Goal: Use online tool/utility: Utilize a website feature to perform a specific function

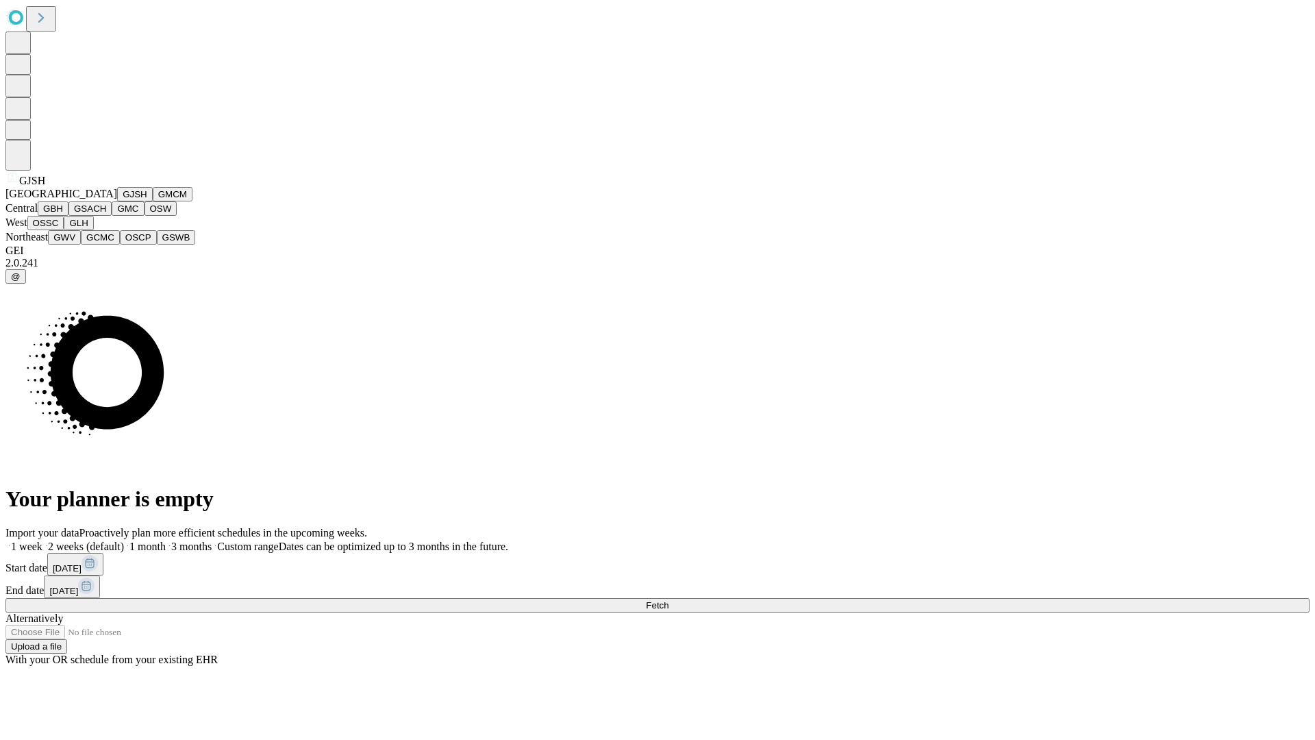
click at [117, 201] on button "GJSH" at bounding box center [135, 194] width 36 height 14
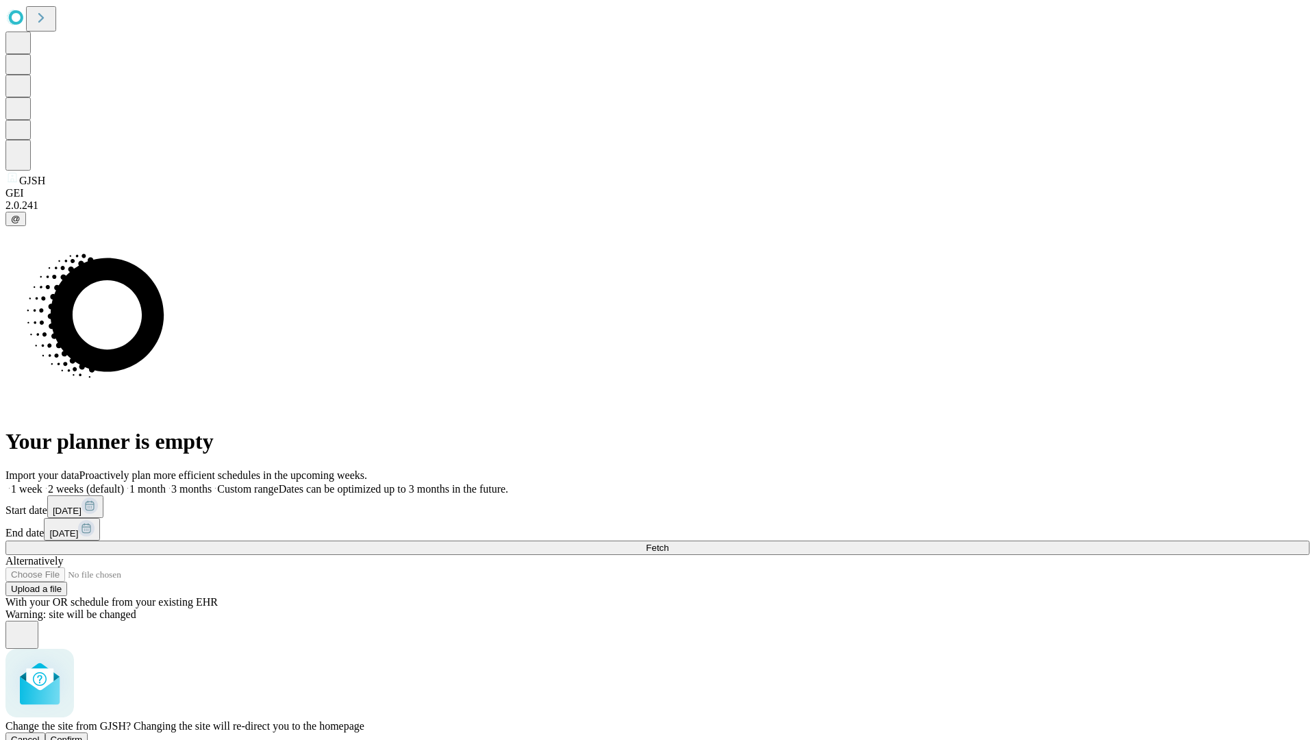
click at [83, 734] on span "Confirm" at bounding box center [67, 739] width 32 height 10
click at [124, 483] on label "2 weeks (default)" at bounding box center [82, 489] width 81 height 12
click at [668, 542] on span "Fetch" at bounding box center [657, 547] width 23 height 10
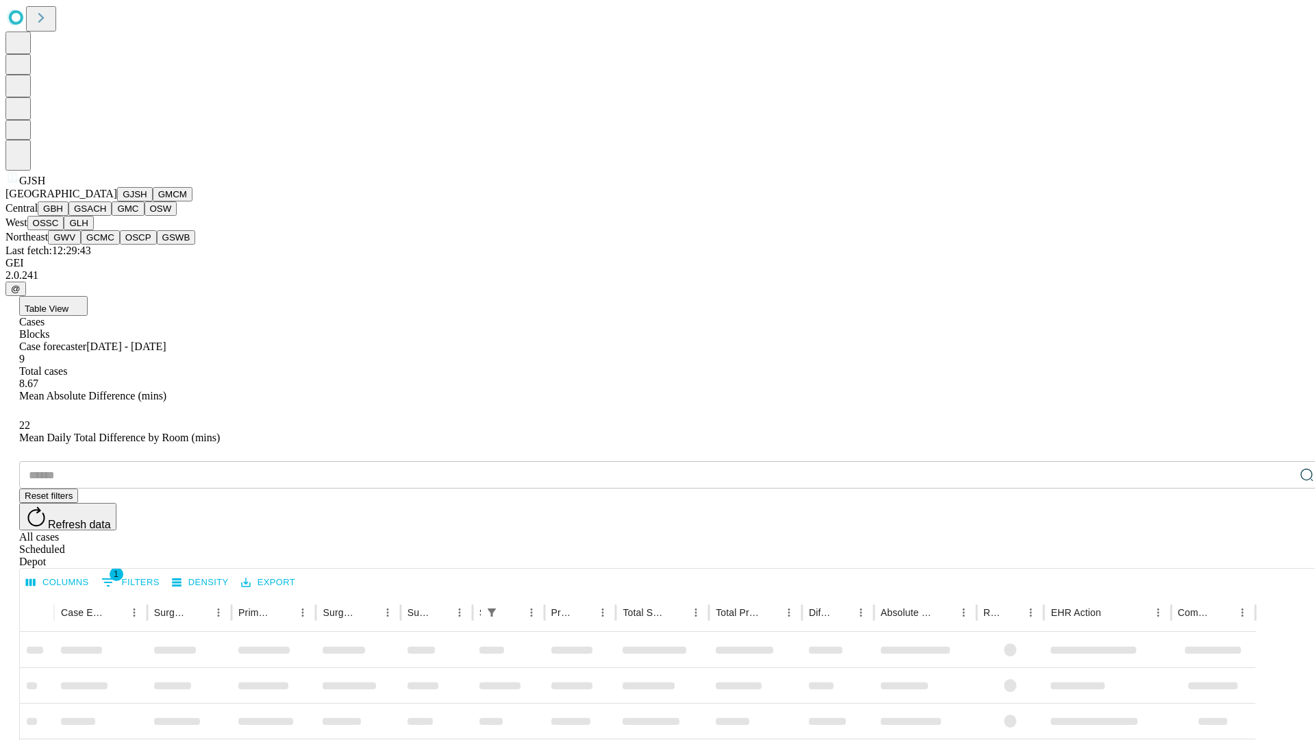
click at [153, 201] on button "GMCM" at bounding box center [173, 194] width 40 height 14
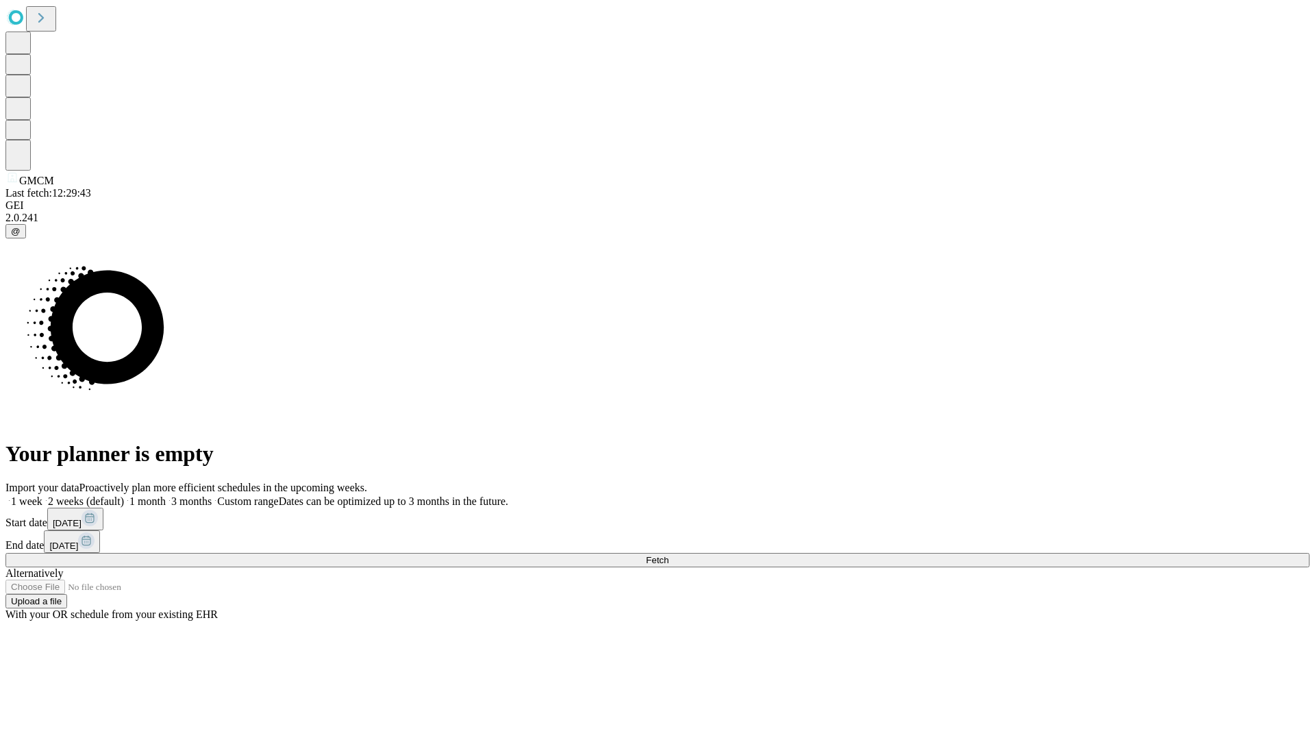
click at [124, 495] on label "2 weeks (default)" at bounding box center [82, 501] width 81 height 12
click at [668, 555] on span "Fetch" at bounding box center [657, 560] width 23 height 10
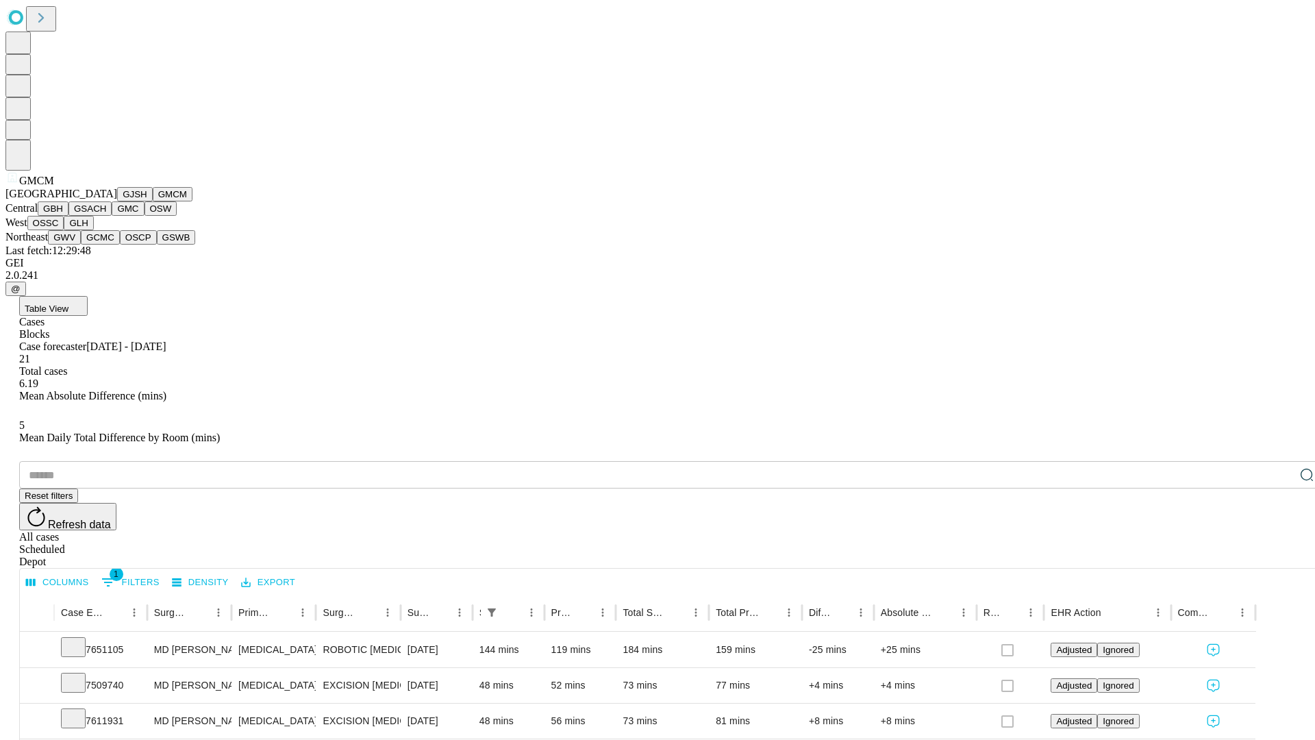
click at [68, 216] on button "GBH" at bounding box center [53, 208] width 31 height 14
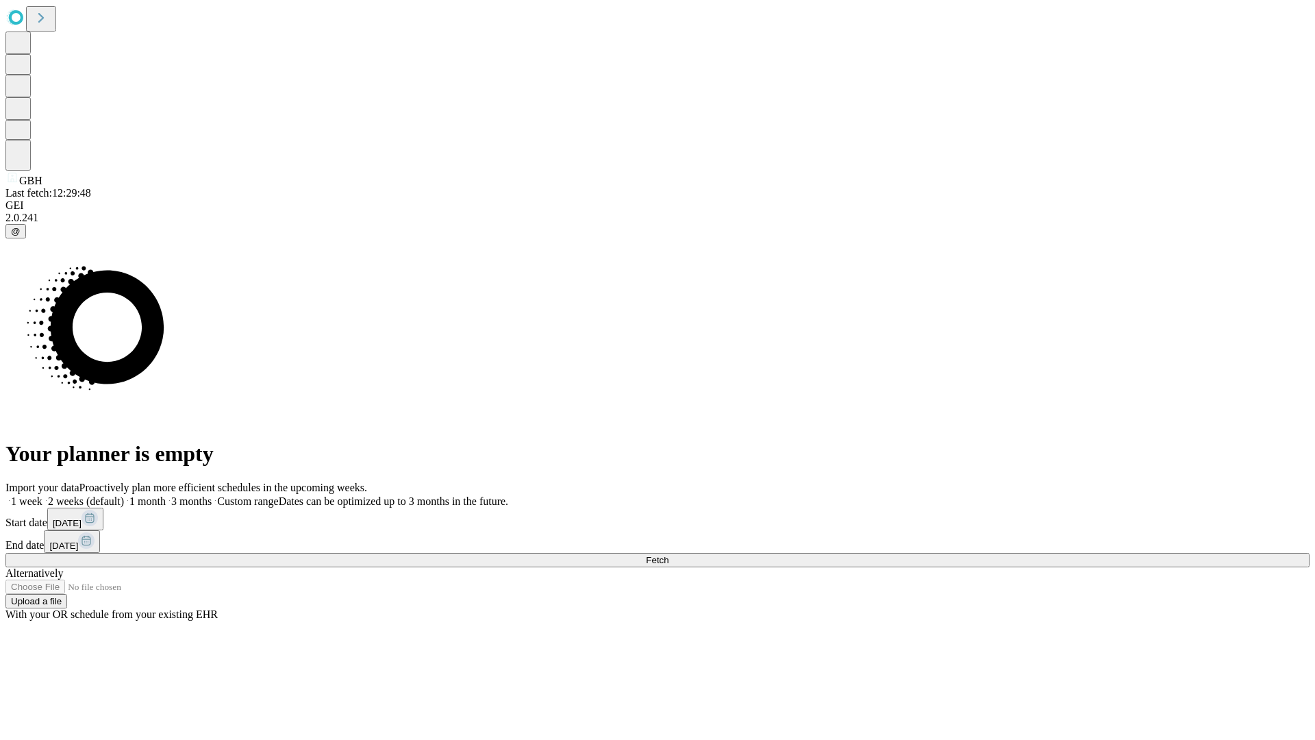
click at [124, 495] on label "2 weeks (default)" at bounding box center [82, 501] width 81 height 12
click at [668, 555] on span "Fetch" at bounding box center [657, 560] width 23 height 10
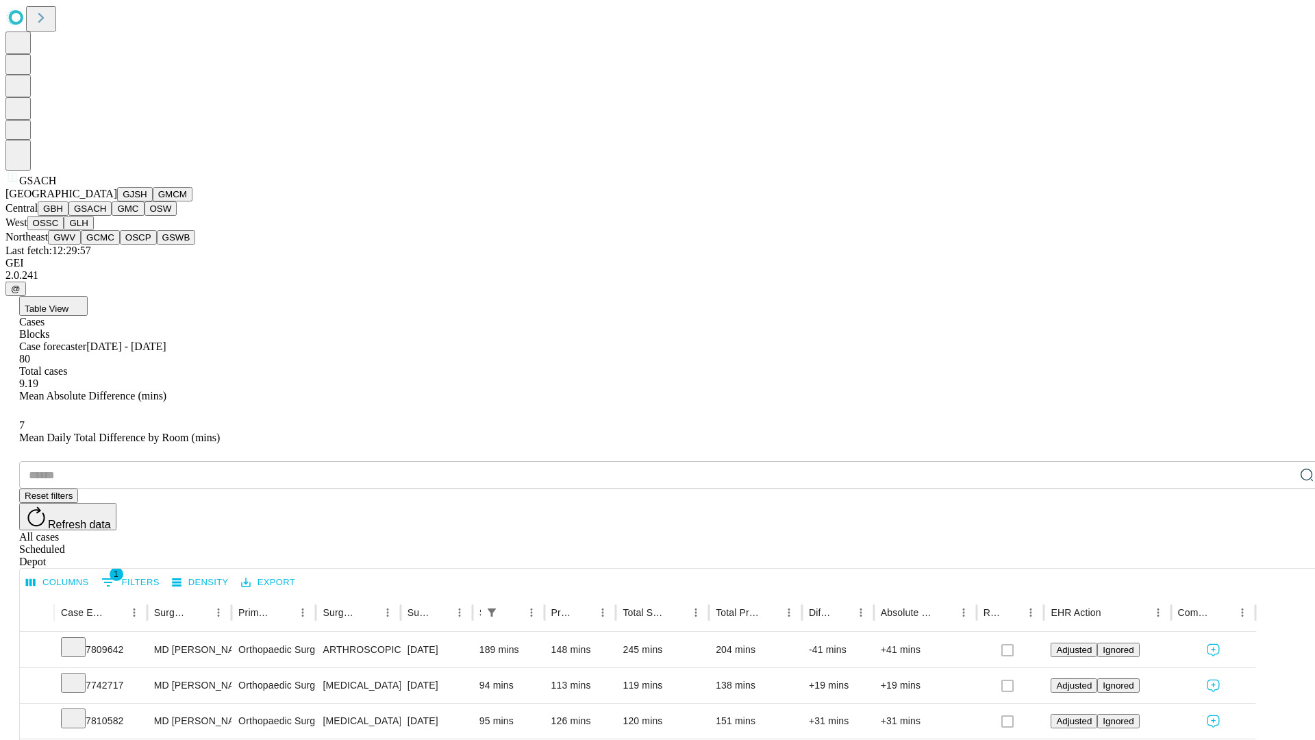
click at [112, 216] on button "GMC" at bounding box center [128, 208] width 32 height 14
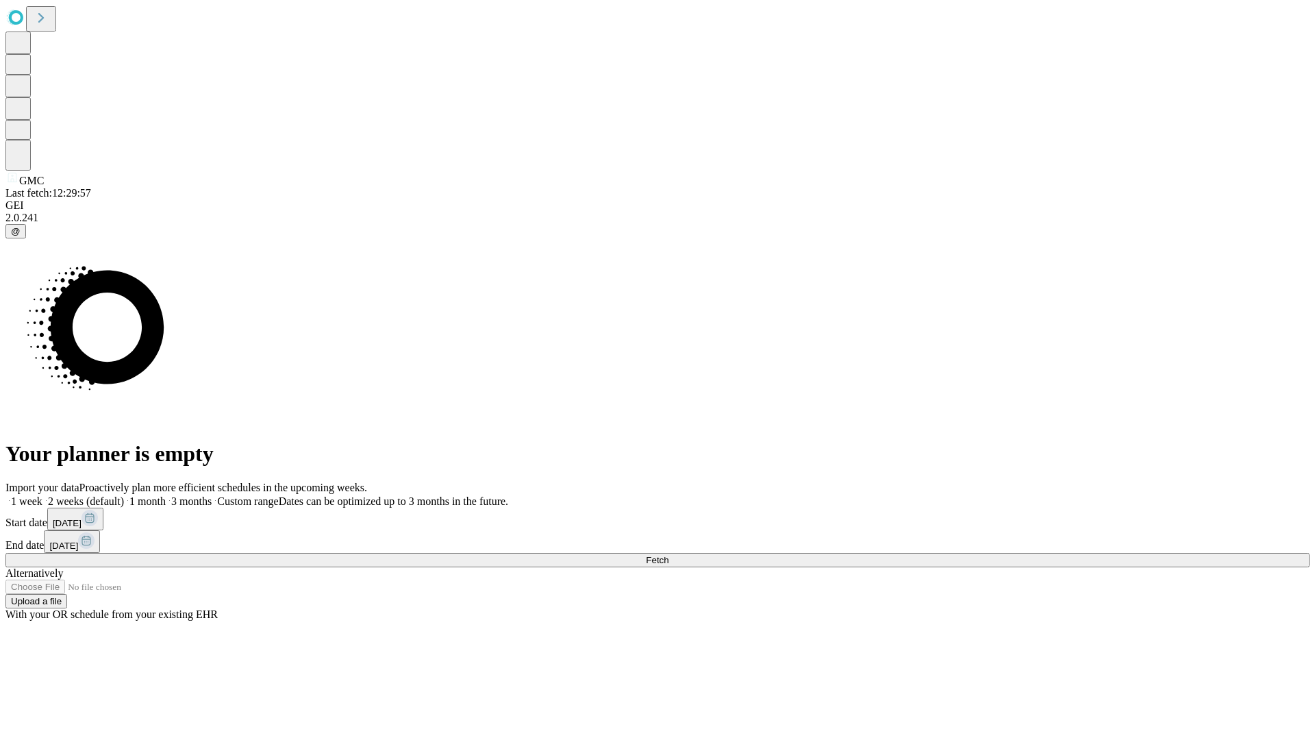
click at [124, 495] on label "2 weeks (default)" at bounding box center [82, 501] width 81 height 12
click at [668, 555] on span "Fetch" at bounding box center [657, 560] width 23 height 10
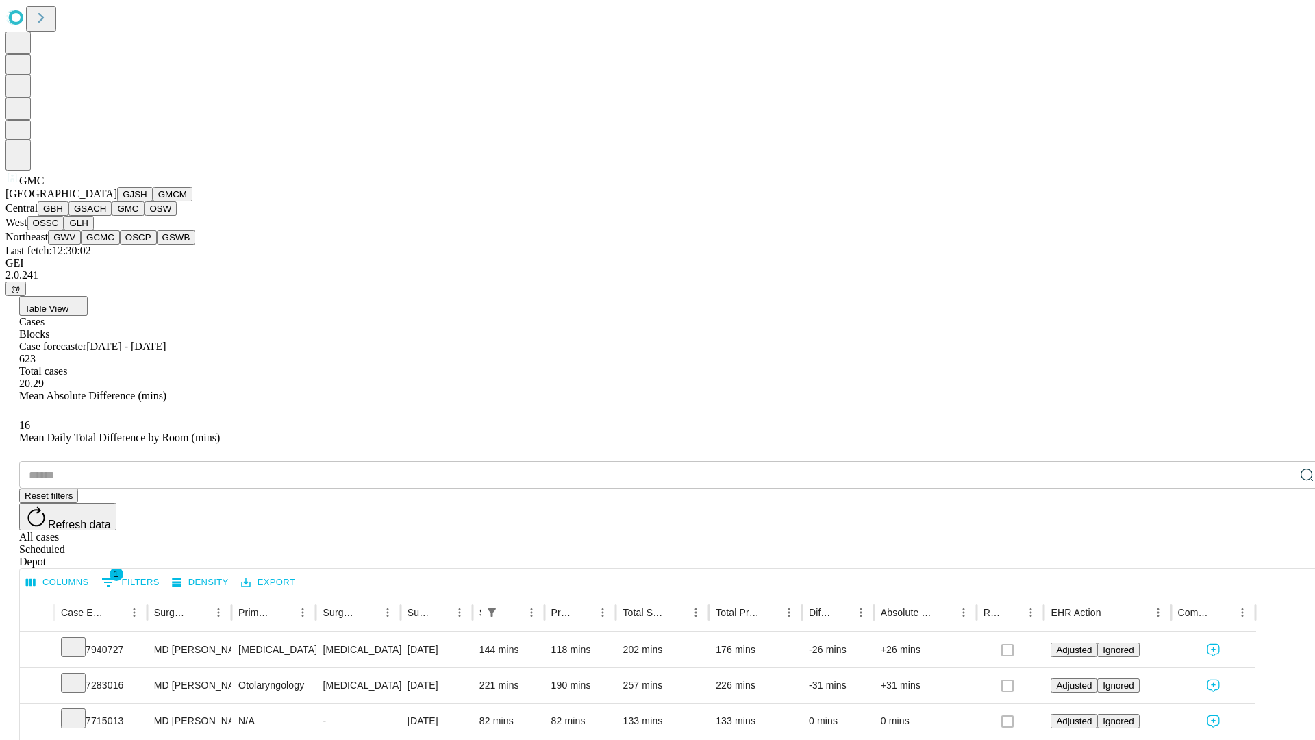
click at [144, 216] on button "OSW" at bounding box center [160, 208] width 33 height 14
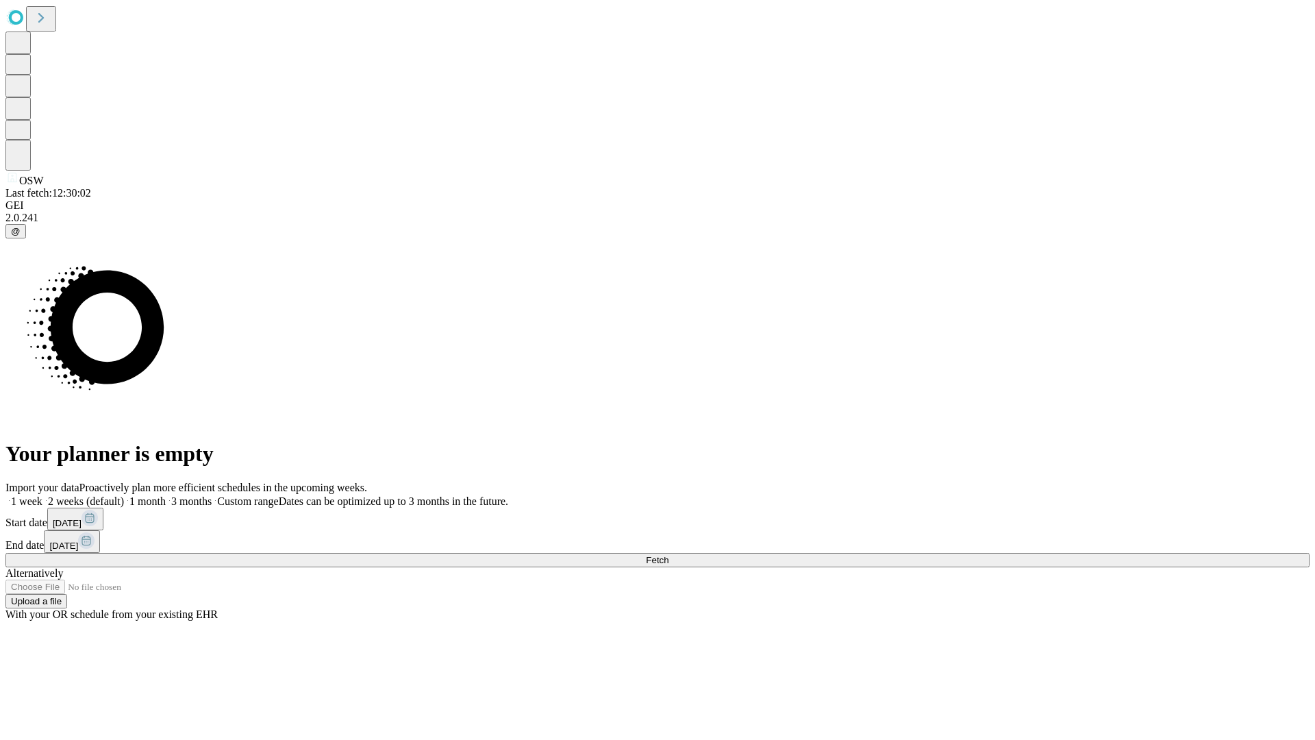
click at [124, 495] on label "2 weeks (default)" at bounding box center [82, 501] width 81 height 12
click at [668, 555] on span "Fetch" at bounding box center [657, 560] width 23 height 10
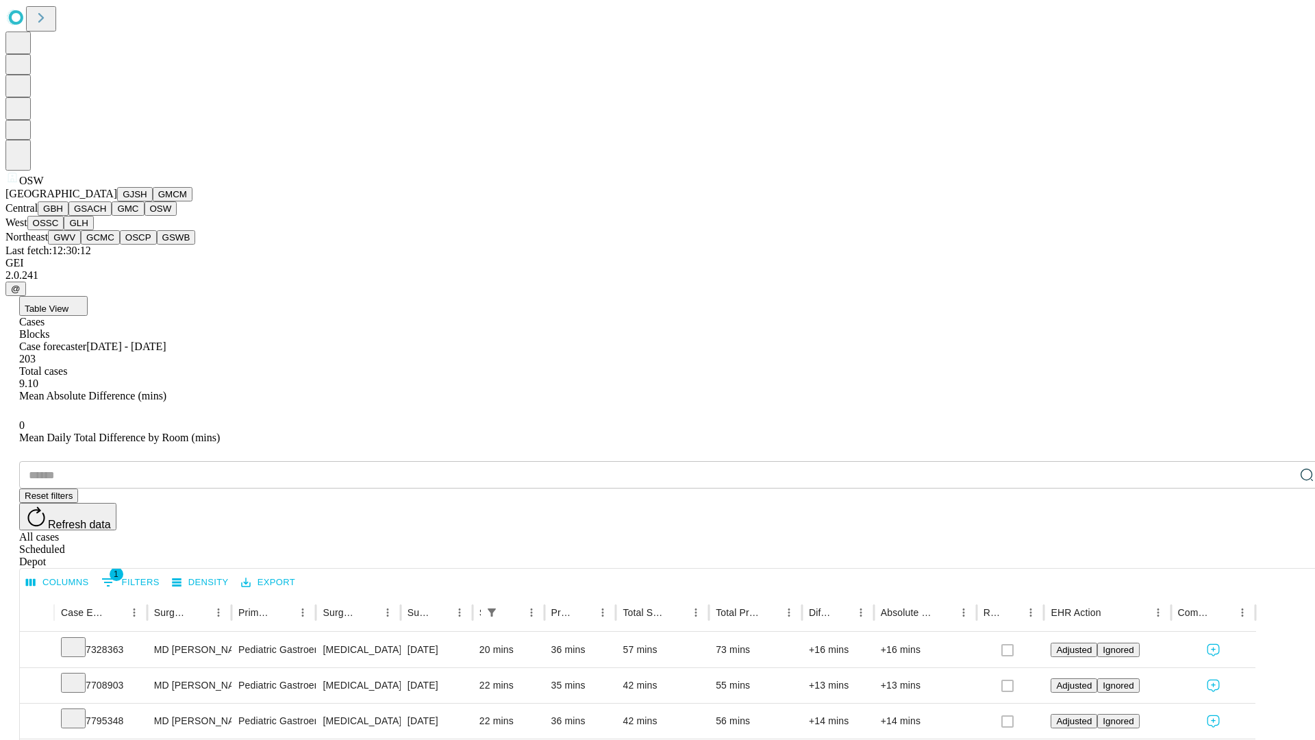
click at [64, 230] on button "OSSC" at bounding box center [45, 223] width 37 height 14
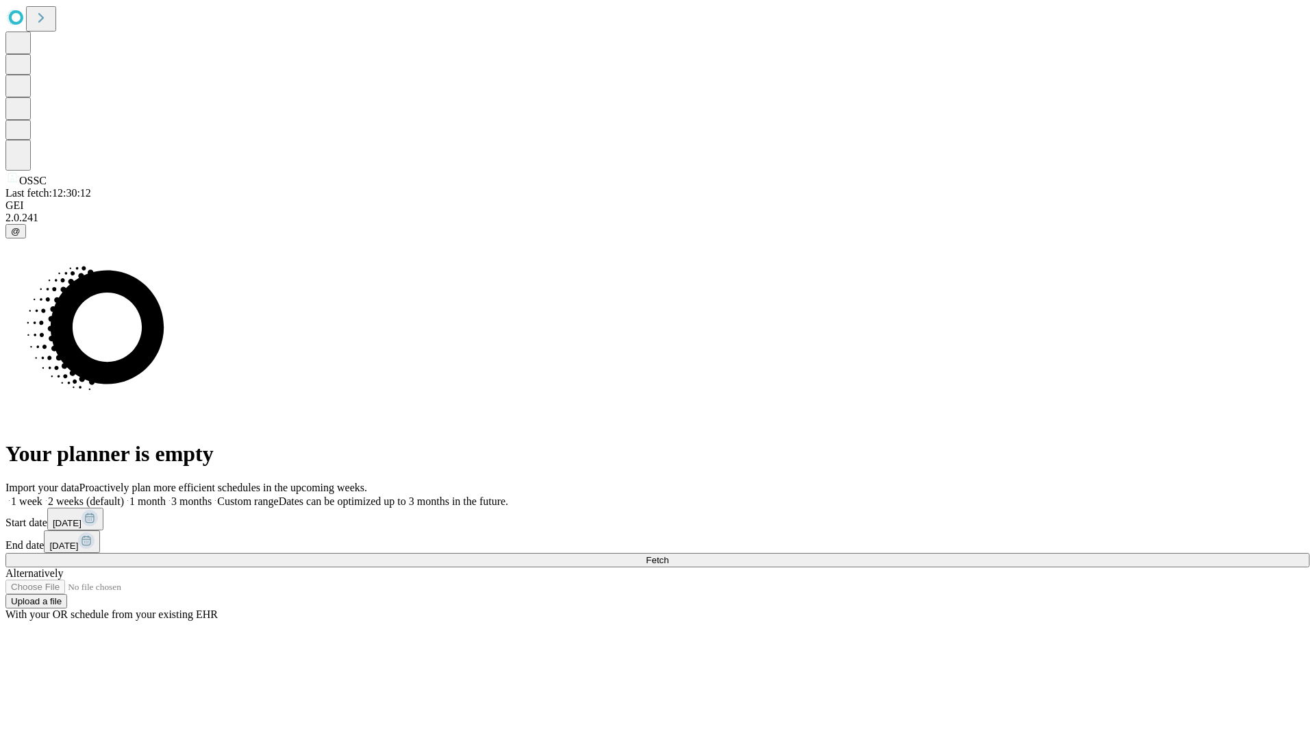
click at [124, 495] on label "2 weeks (default)" at bounding box center [82, 501] width 81 height 12
click at [668, 555] on span "Fetch" at bounding box center [657, 560] width 23 height 10
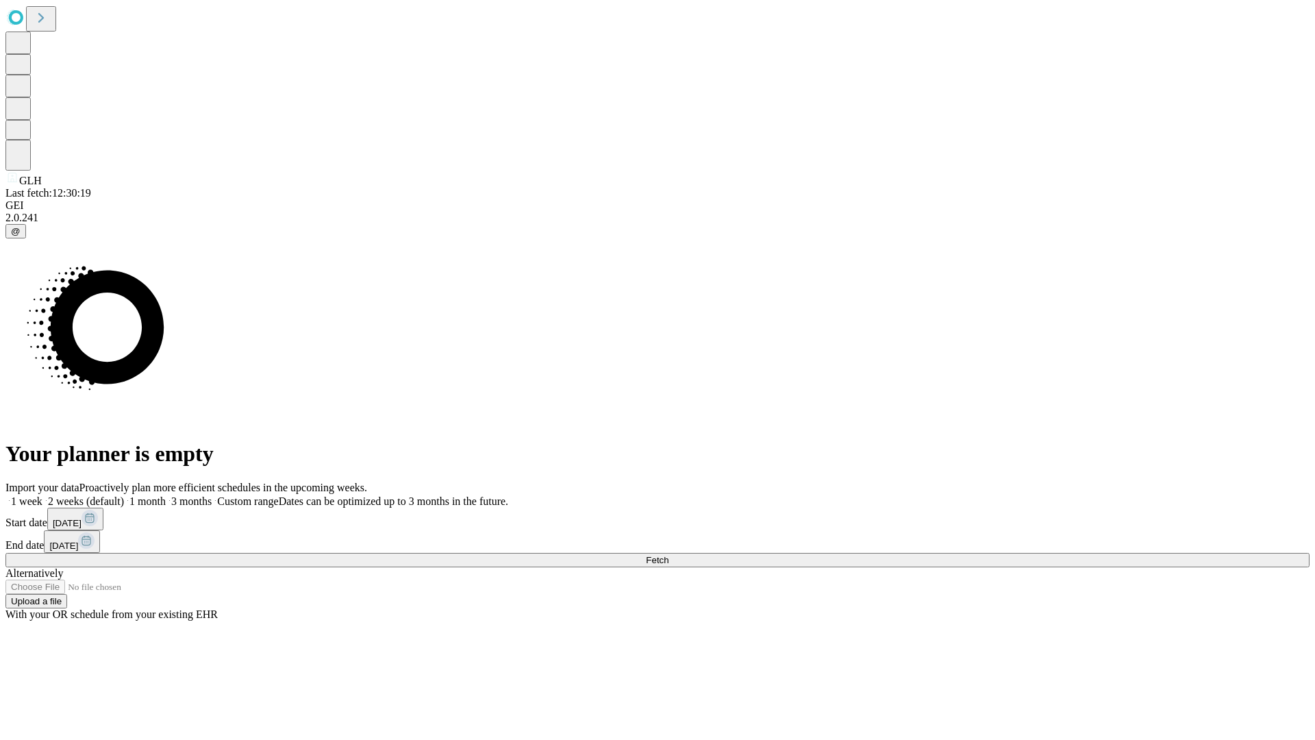
click at [124, 495] on label "2 weeks (default)" at bounding box center [82, 501] width 81 height 12
click at [668, 555] on span "Fetch" at bounding box center [657, 560] width 23 height 10
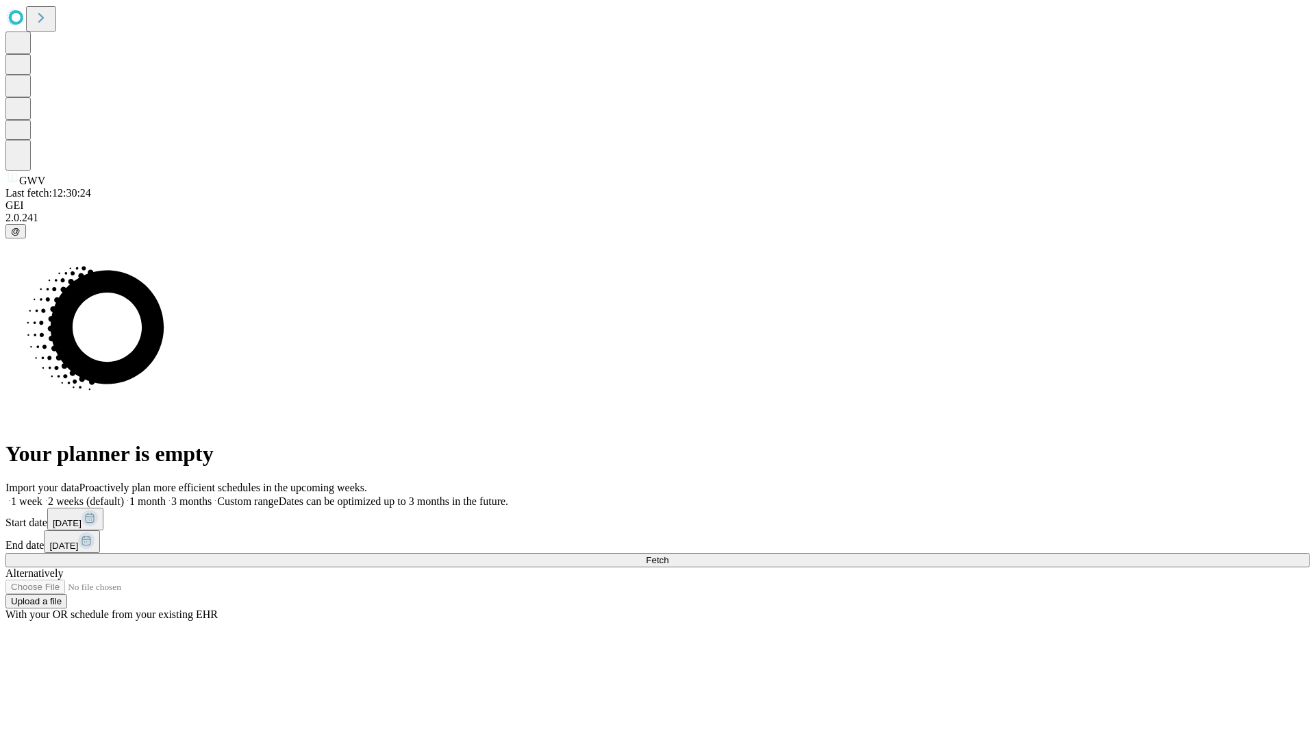
click at [124, 495] on label "2 weeks (default)" at bounding box center [82, 501] width 81 height 12
click at [668, 555] on span "Fetch" at bounding box center [657, 560] width 23 height 10
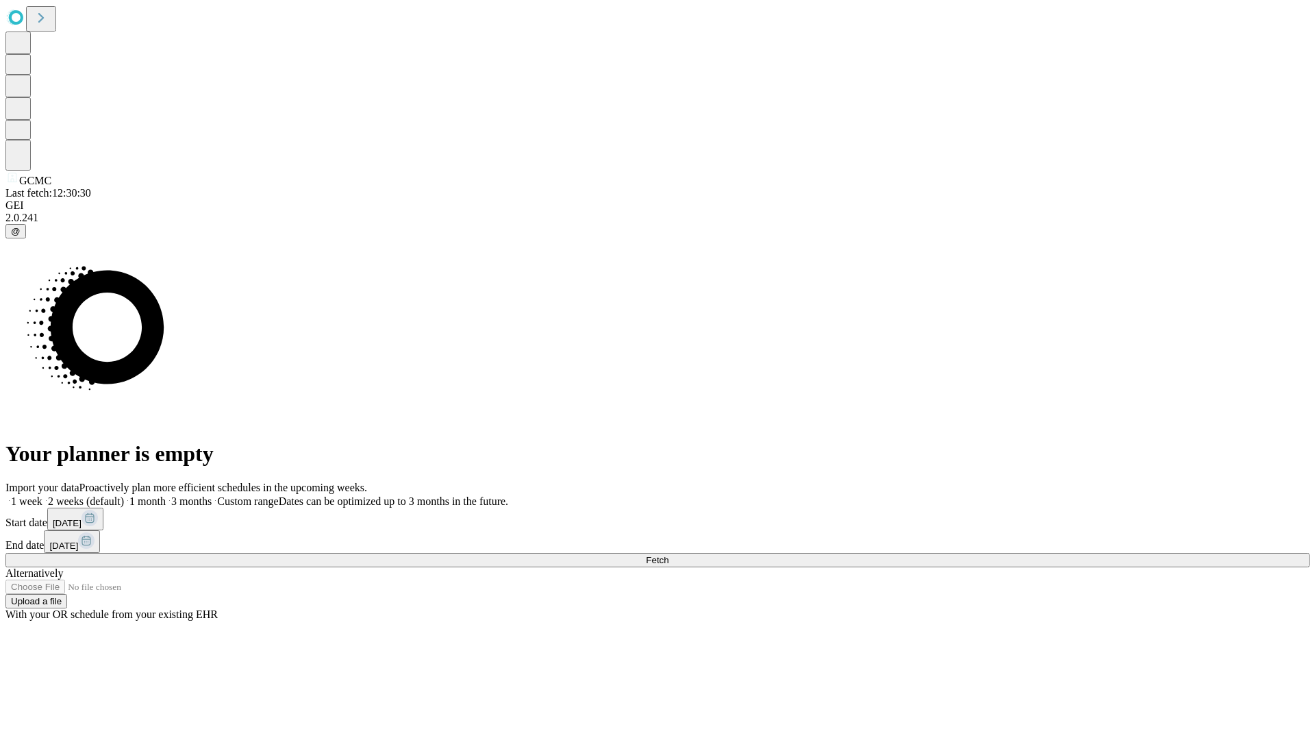
click at [124, 495] on label "2 weeks (default)" at bounding box center [82, 501] width 81 height 12
click at [668, 555] on span "Fetch" at bounding box center [657, 560] width 23 height 10
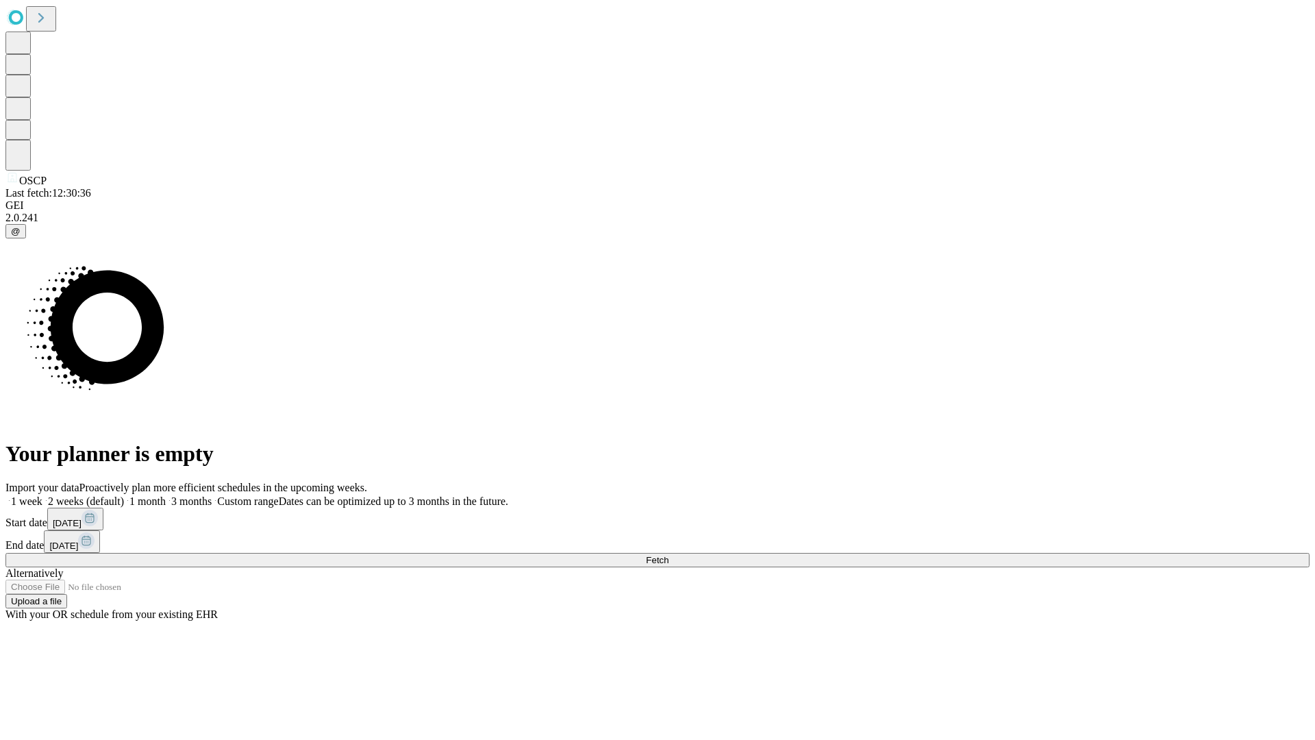
click at [124, 495] on label "2 weeks (default)" at bounding box center [82, 501] width 81 height 12
click at [668, 555] on span "Fetch" at bounding box center [657, 560] width 23 height 10
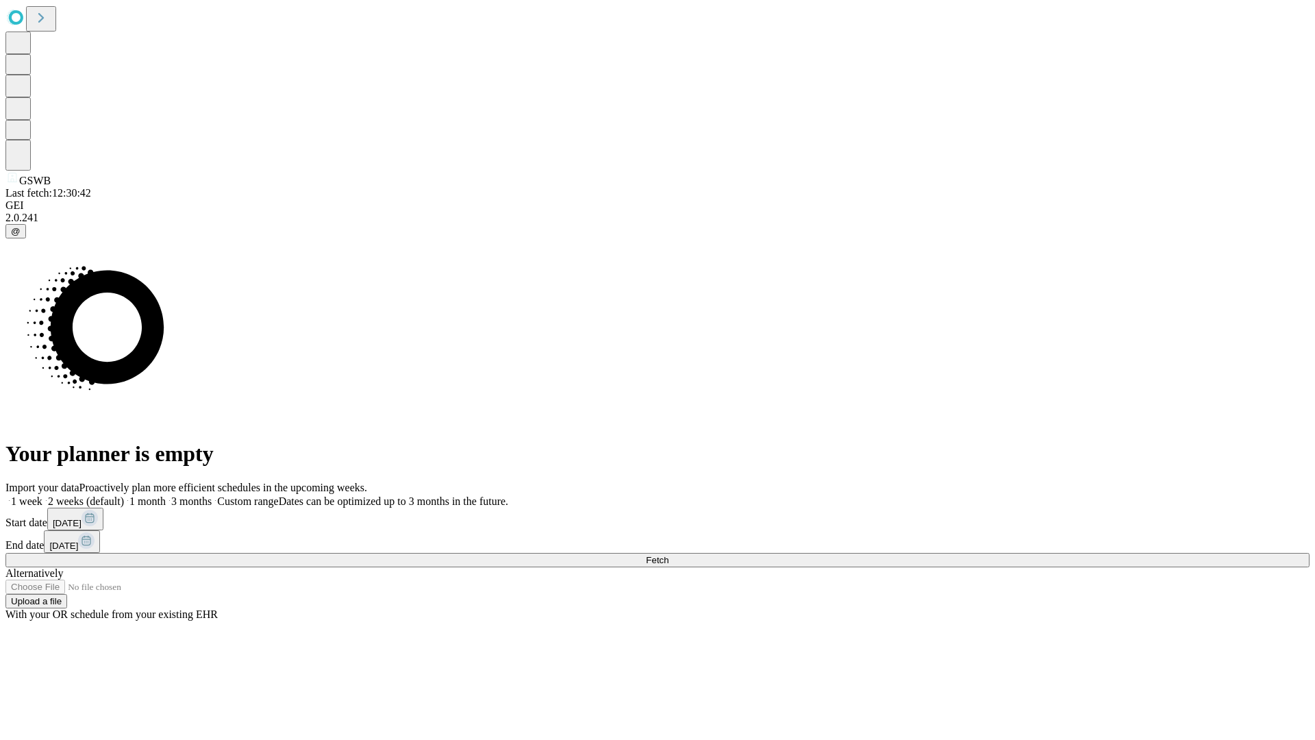
click at [124, 495] on label "2 weeks (default)" at bounding box center [82, 501] width 81 height 12
click at [668, 555] on span "Fetch" at bounding box center [657, 560] width 23 height 10
